Goal: Transaction & Acquisition: Purchase product/service

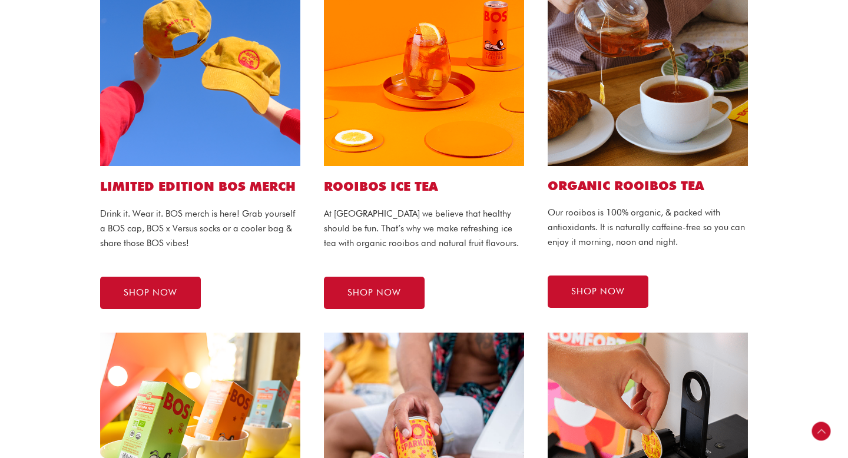
scroll to position [383, 0]
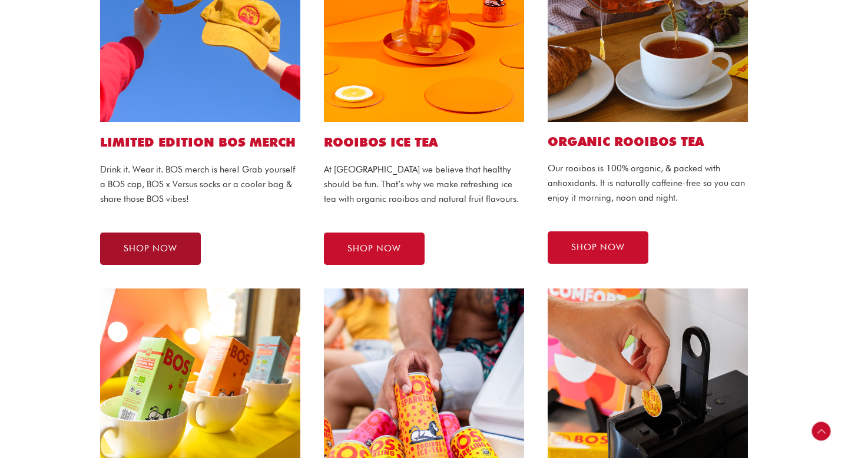
click at [181, 246] on link "SHOP NOW" at bounding box center [150, 249] width 101 height 32
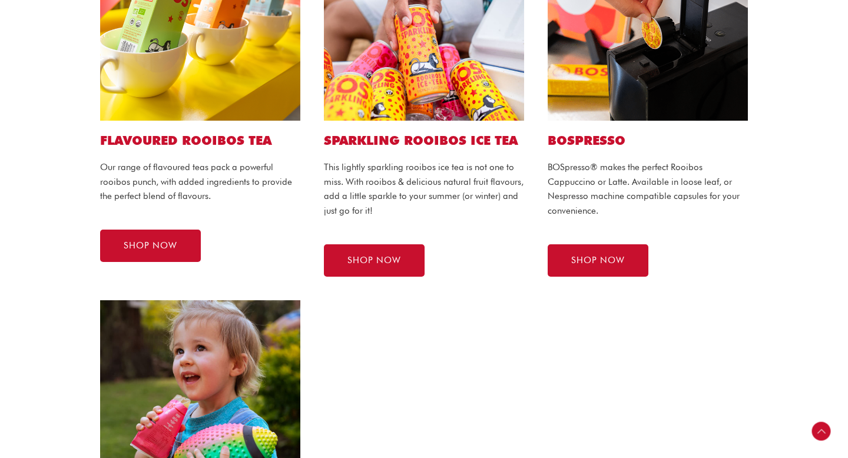
scroll to position [760, 0]
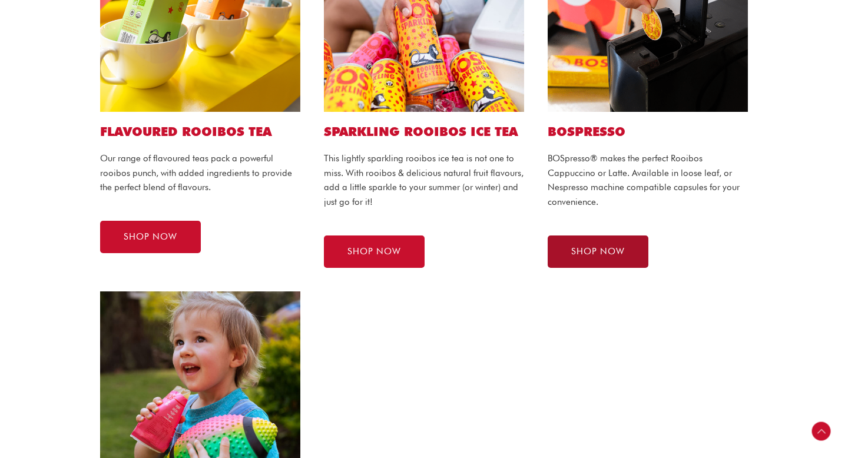
click at [624, 246] on link "SHOP NOW" at bounding box center [598, 252] width 101 height 32
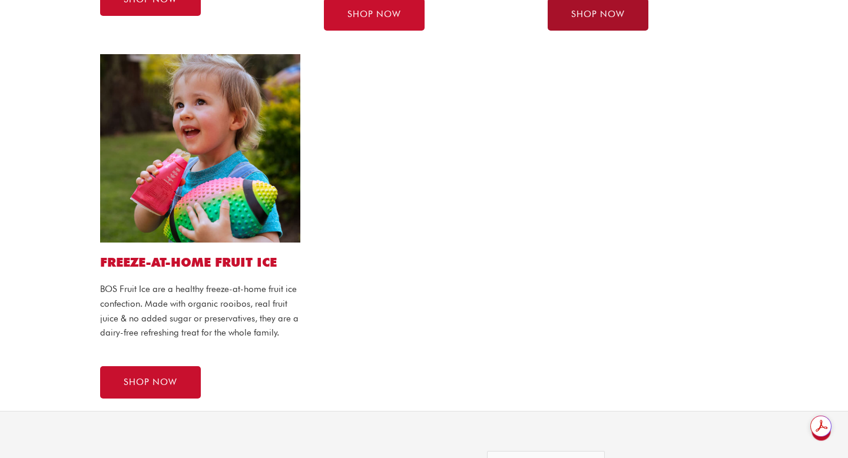
scroll to position [998, 0]
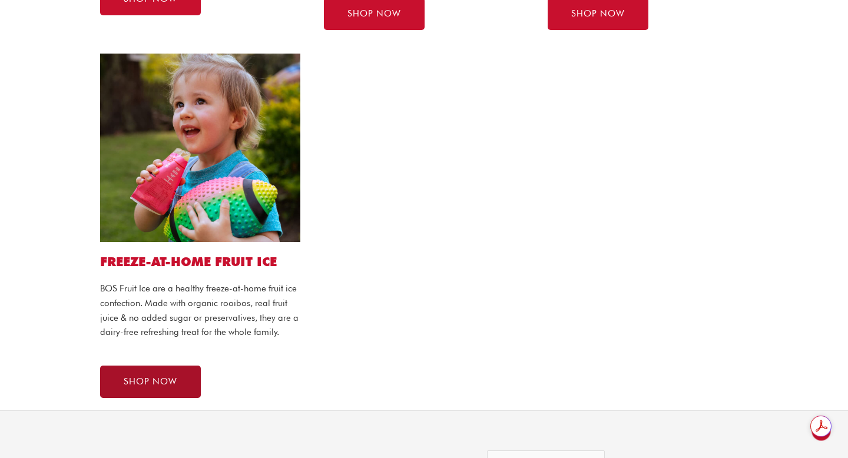
click at [160, 386] on span "SHOP NOW" at bounding box center [151, 382] width 54 height 9
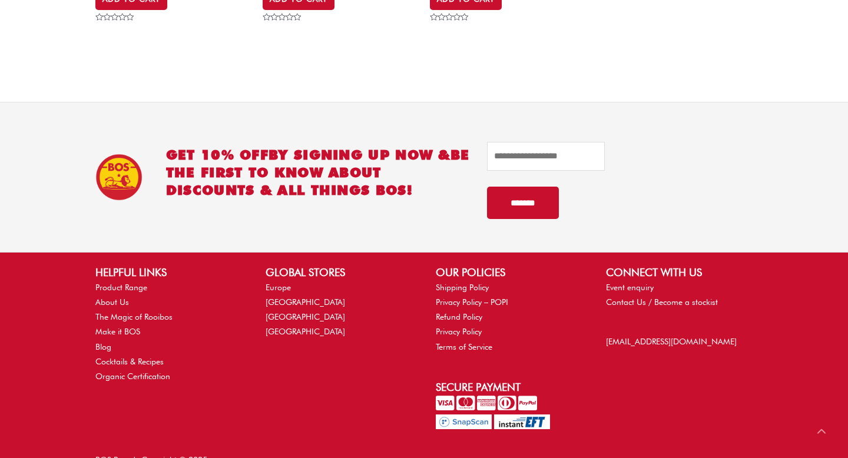
scroll to position [849, 0]
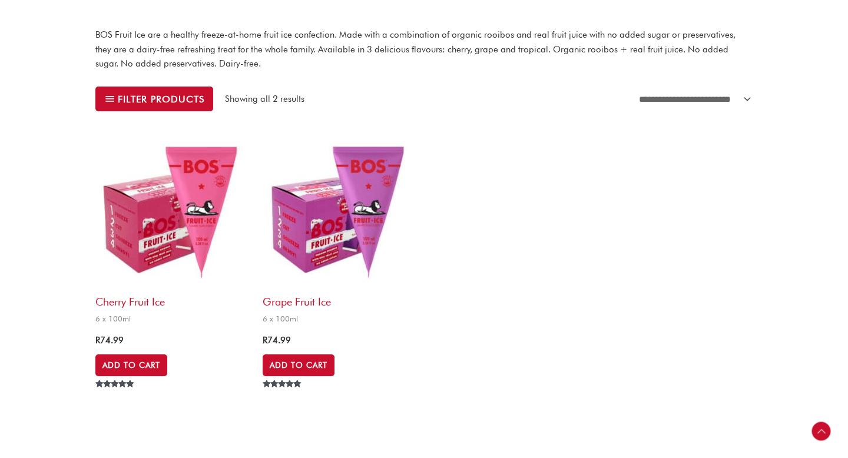
scroll to position [345, 0]
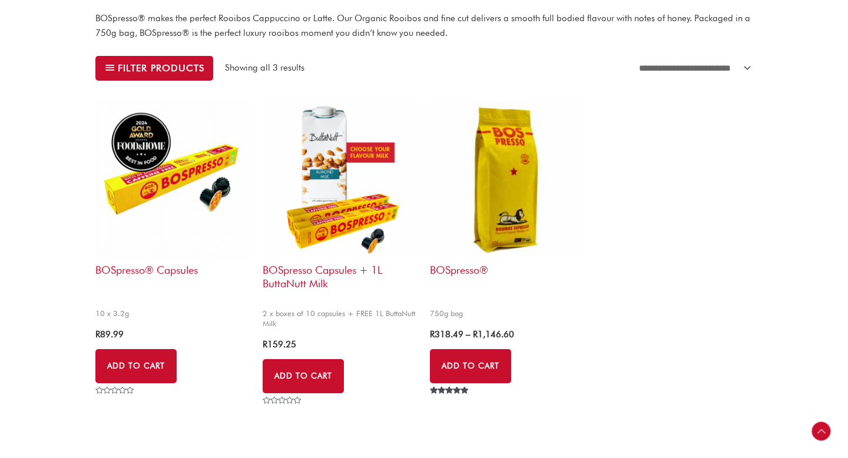
scroll to position [368, 0]
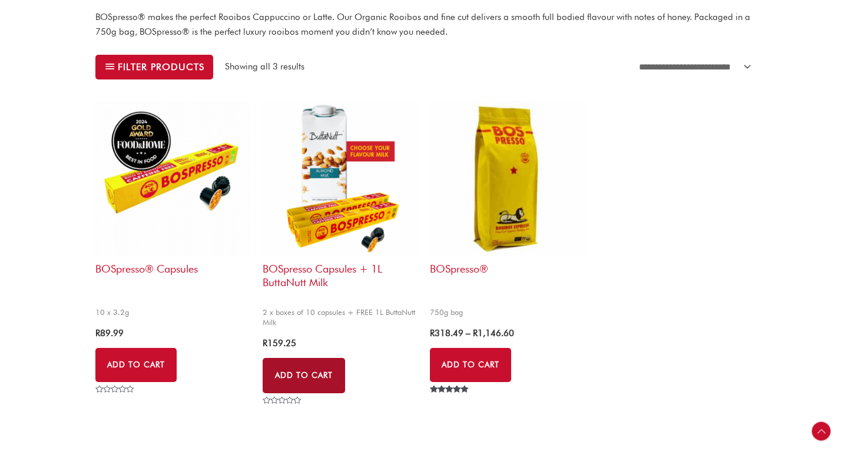
click at [313, 371] on link "Add to Cart" at bounding box center [304, 375] width 82 height 35
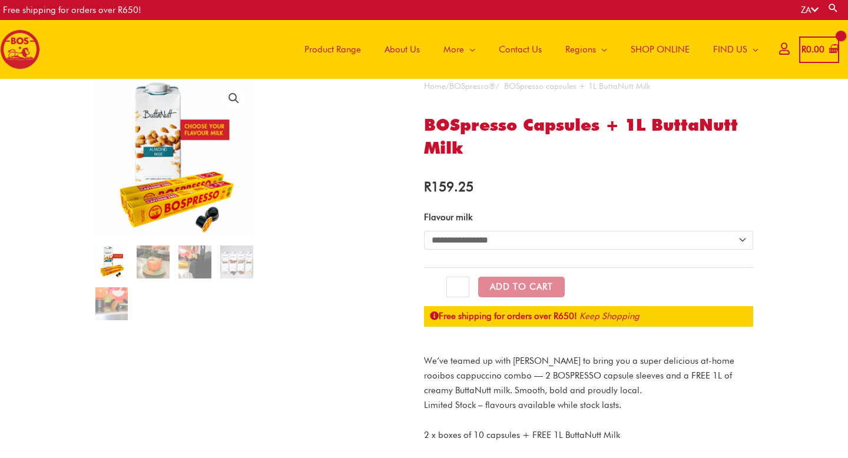
click at [454, 244] on select "**********" at bounding box center [588, 240] width 329 height 19
click at [424, 231] on select "**********" at bounding box center [588, 240] width 329 height 19
select select "**********"
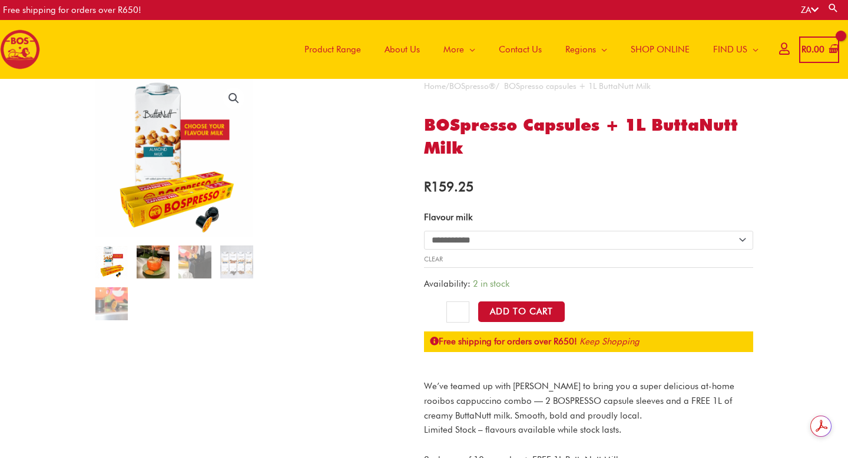
click at [155, 270] on img at bounding box center [153, 262] width 33 height 33
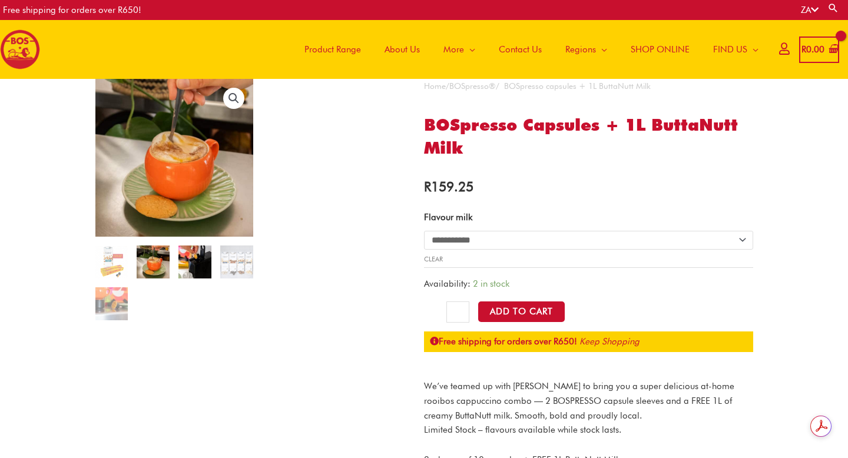
click at [188, 262] on img at bounding box center [194, 262] width 33 height 33
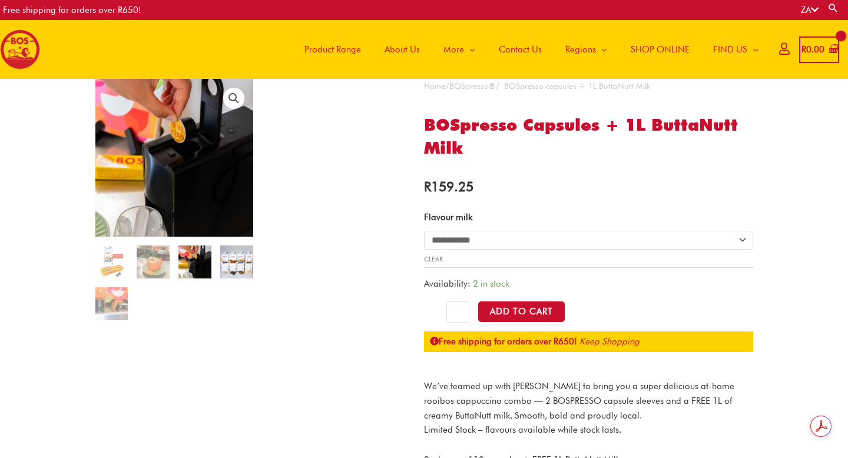
click at [228, 259] on img at bounding box center [236, 262] width 33 height 33
